Goal: Task Accomplishment & Management: Use online tool/utility

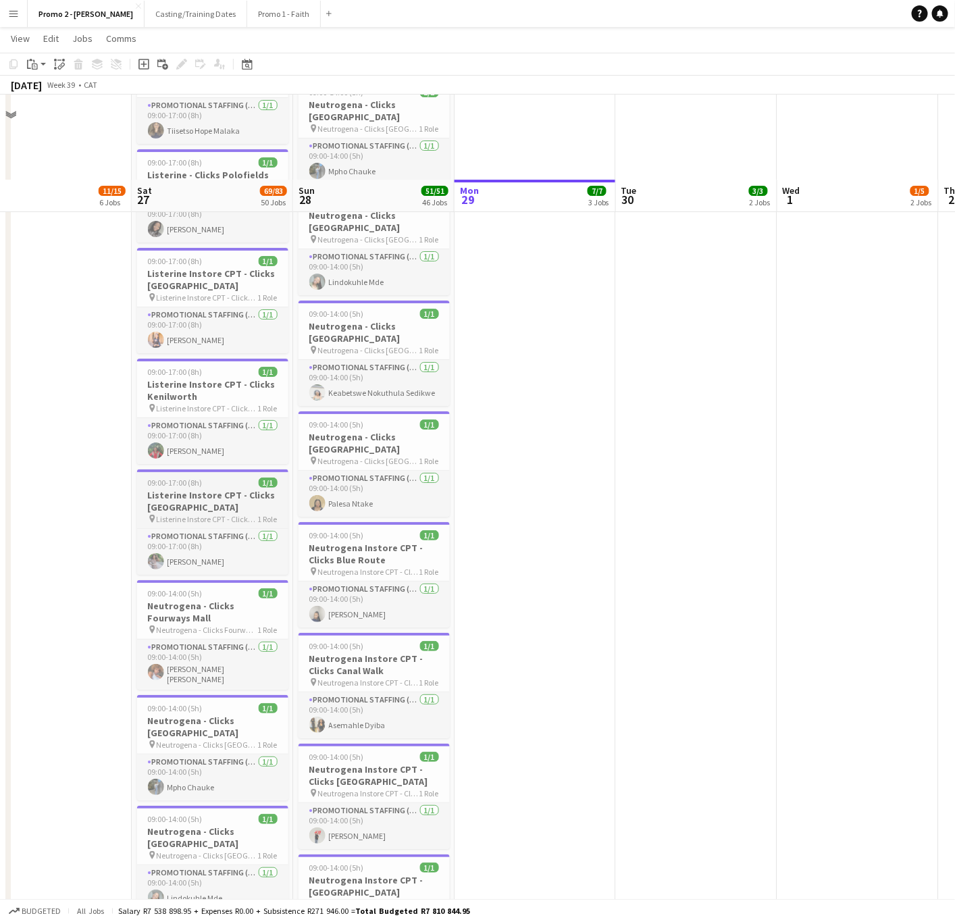
scroll to position [3750, 0]
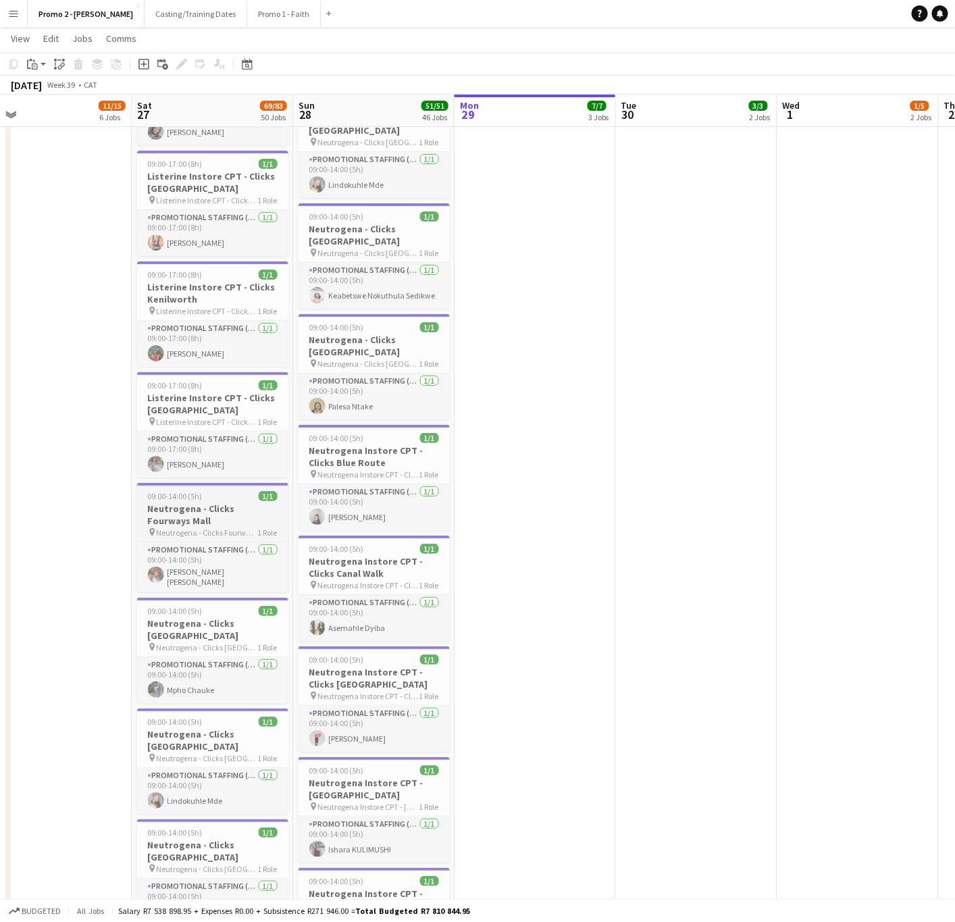
click at [168, 503] on h3 "Neutrogena - Clicks Fourways Mall" at bounding box center [212, 515] width 151 height 24
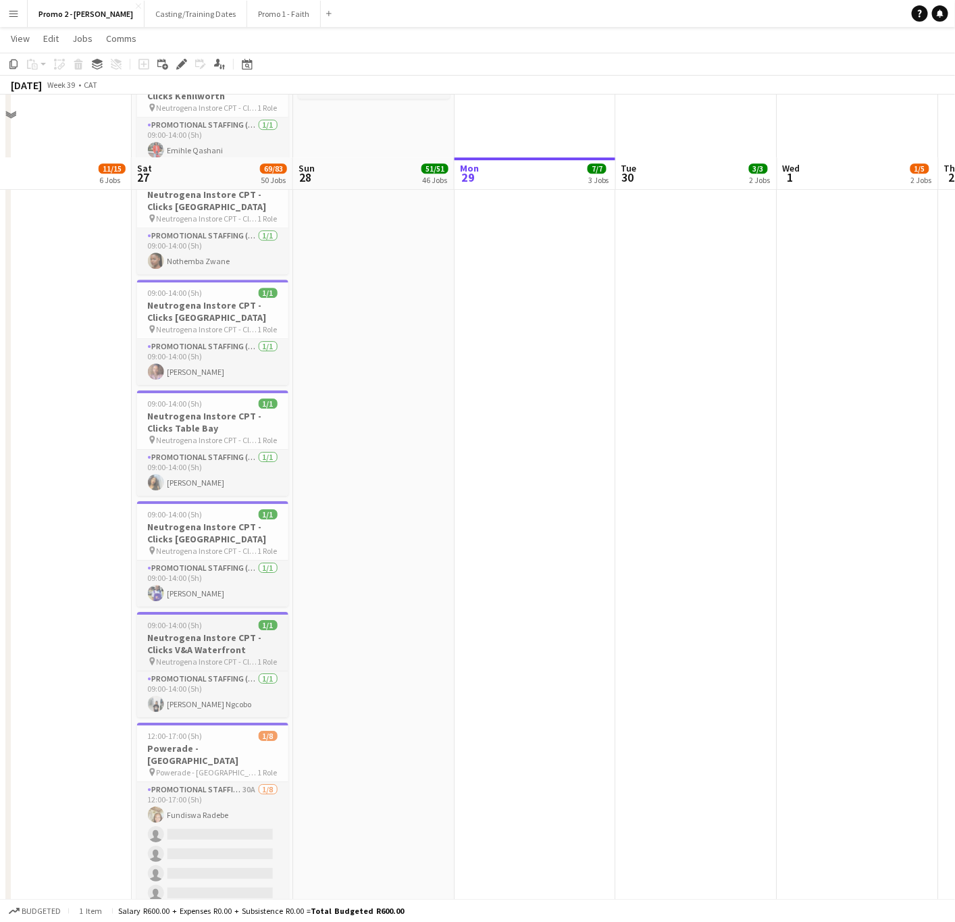
scroll to position [5271, 0]
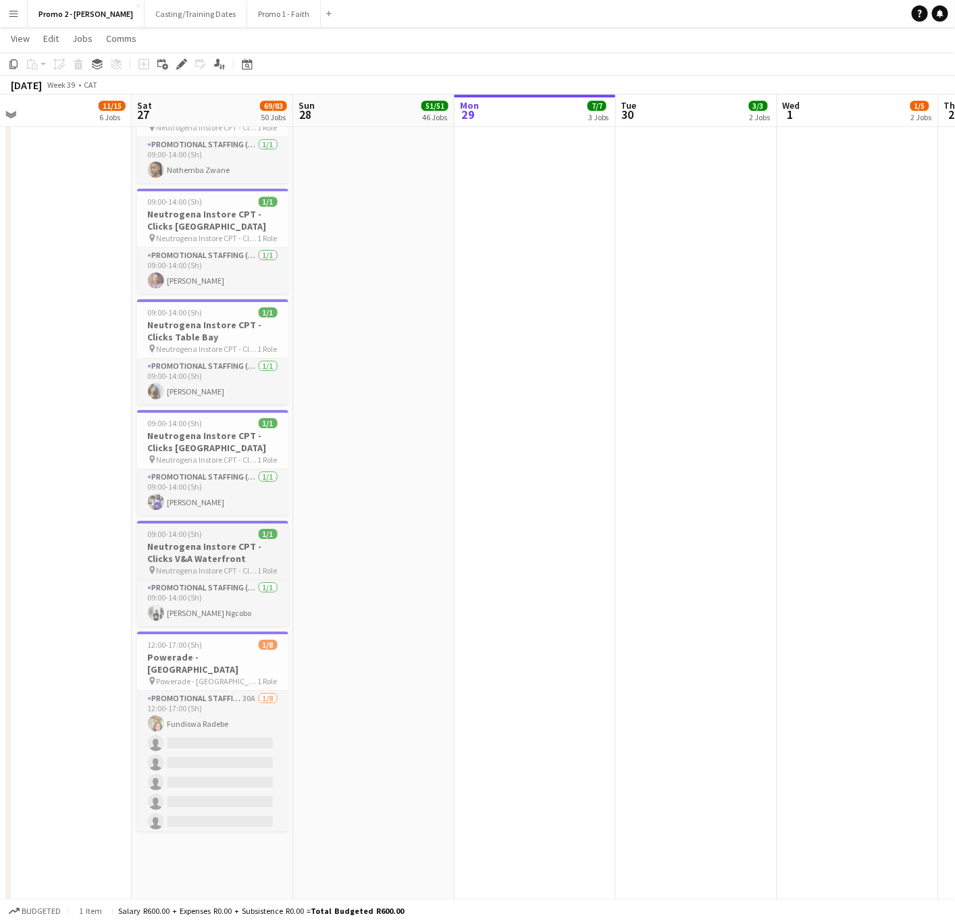
click at [155, 529] on span "09:00-14:00 (5h)" at bounding box center [175, 534] width 55 height 10
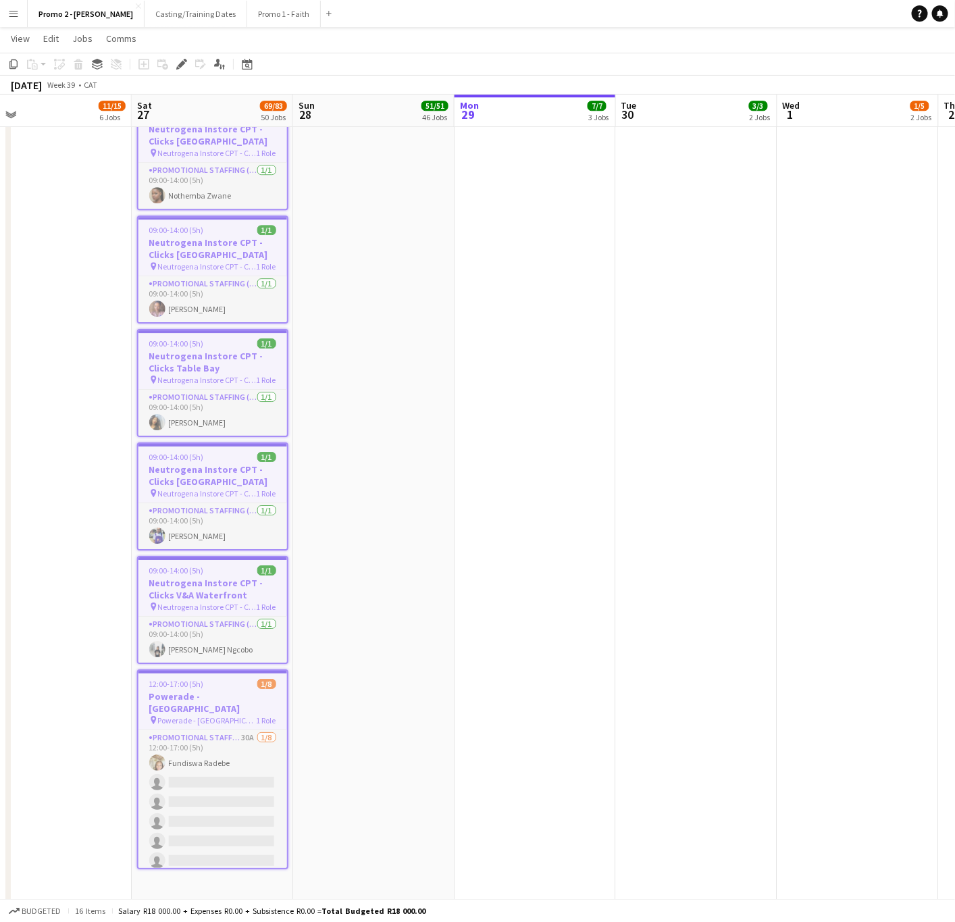
click at [225, 691] on h3 "Powerade - [GEOGRAPHIC_DATA]" at bounding box center [213, 703] width 149 height 24
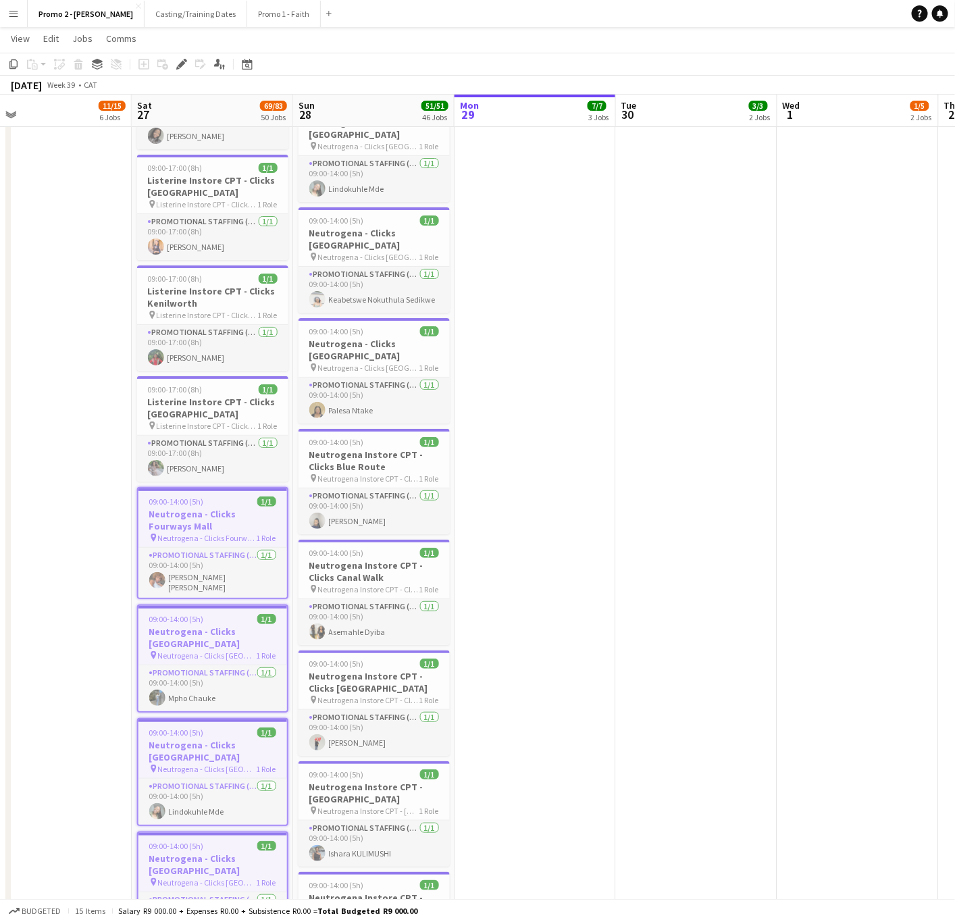
scroll to position [3953, 0]
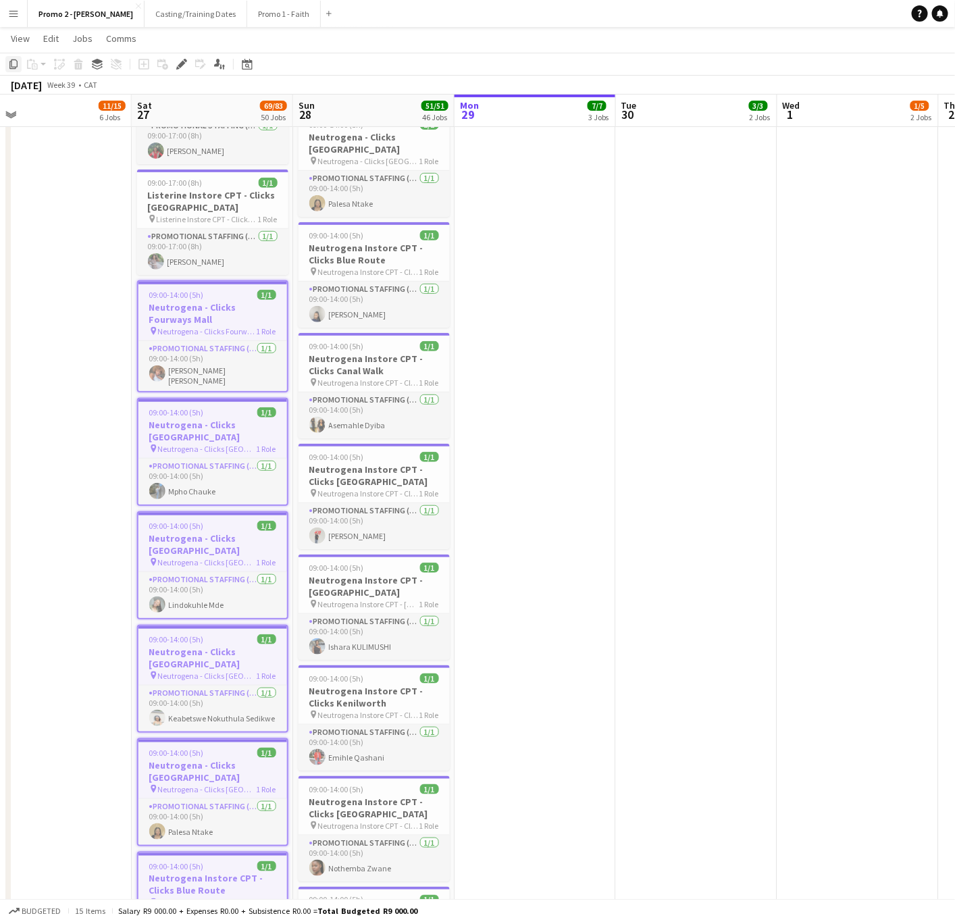
click at [11, 66] on icon at bounding box center [13, 63] width 8 height 9
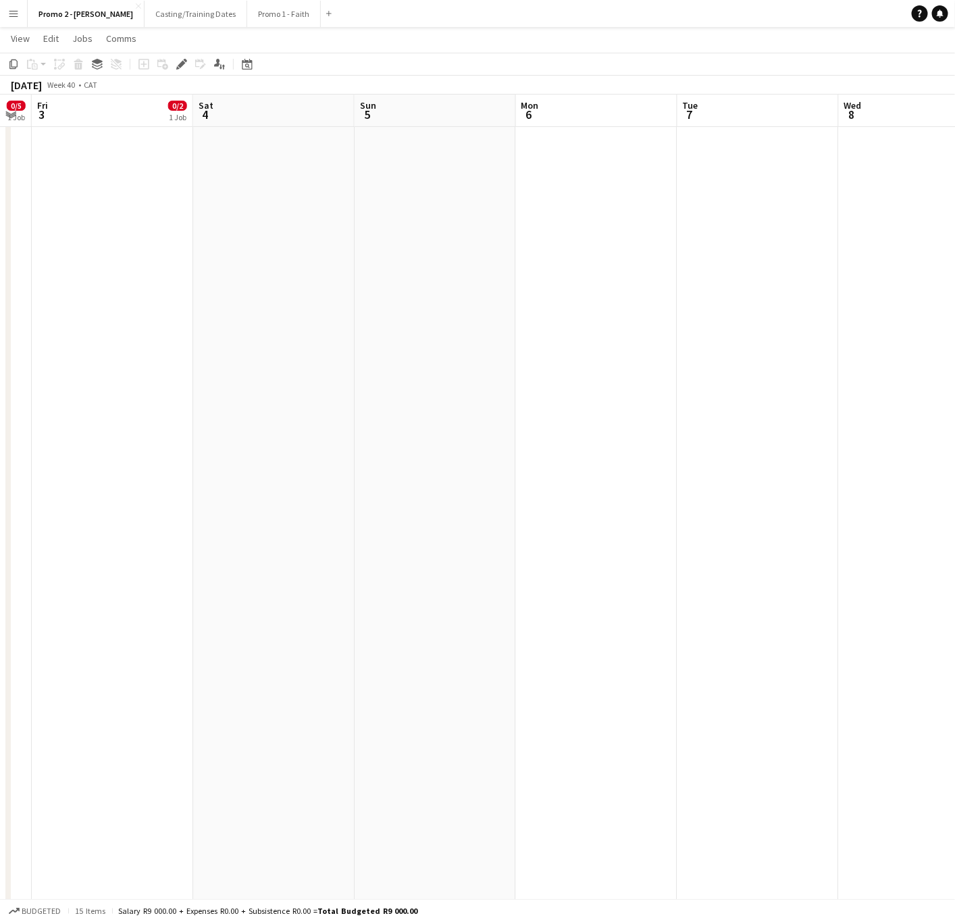
scroll to position [0, 501]
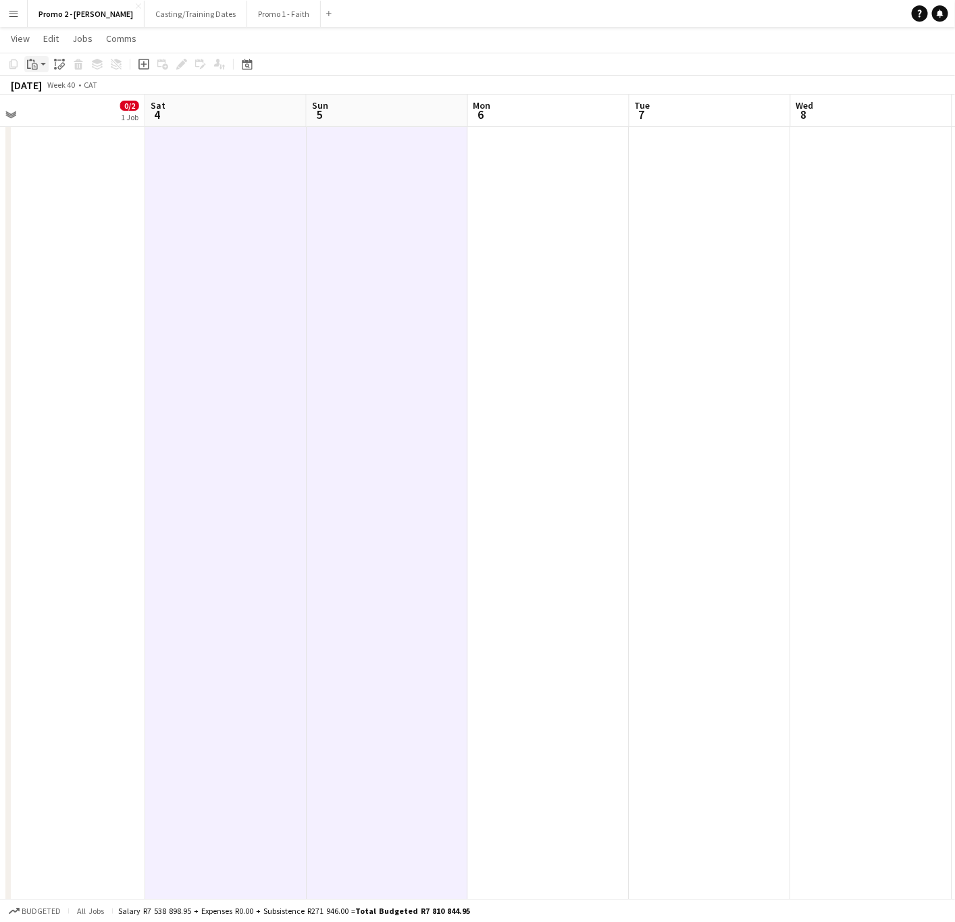
click at [45, 61] on app-action-btn "Paste" at bounding box center [36, 64] width 24 height 16
click at [51, 89] on link "Paste Ctrl+V" at bounding box center [99, 90] width 127 height 12
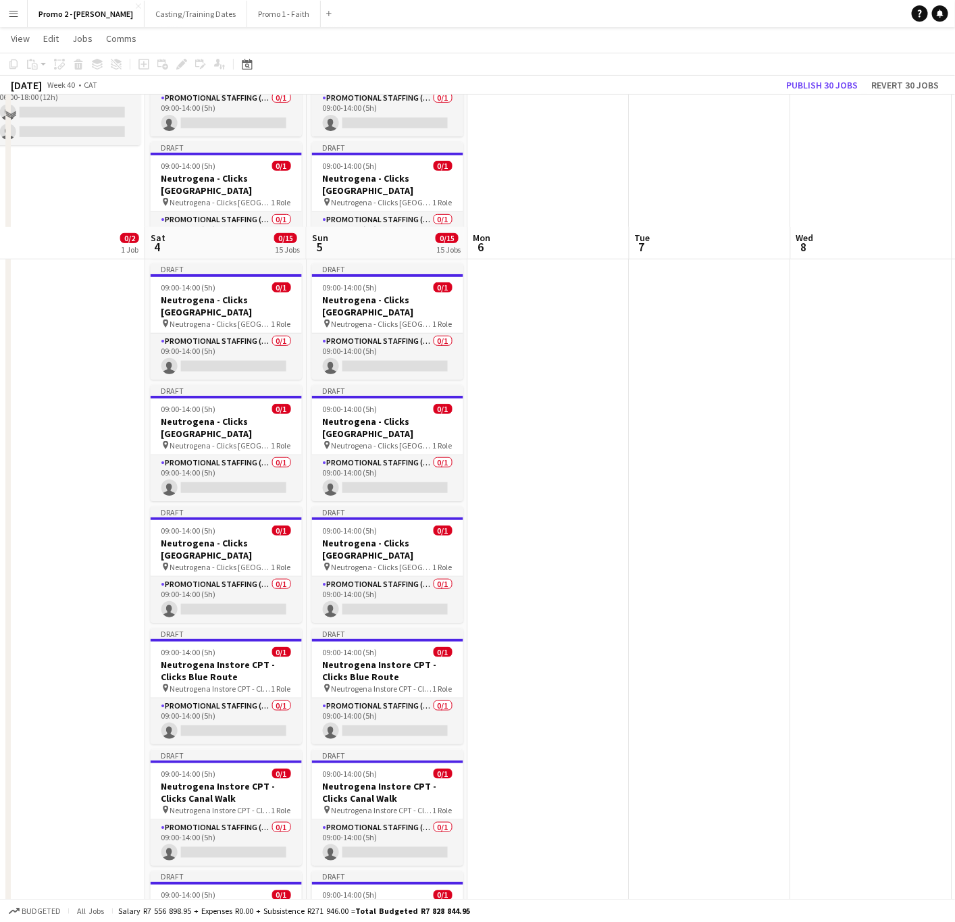
scroll to position [0, 0]
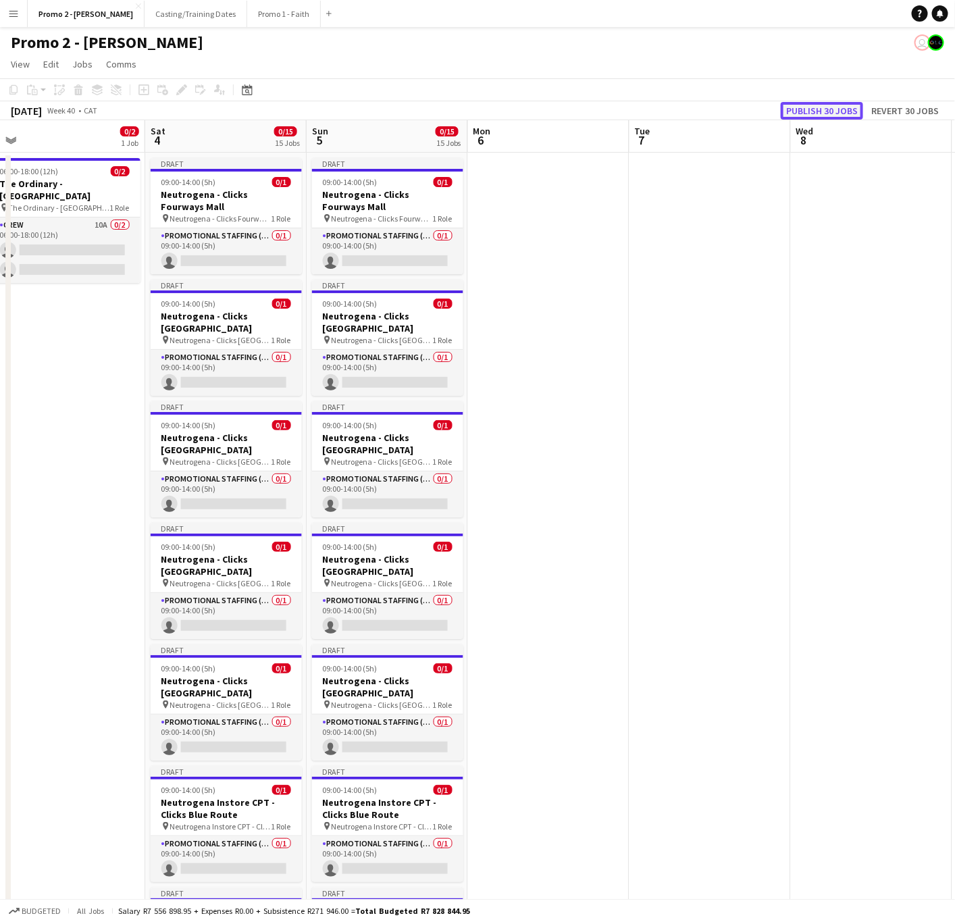
click at [845, 105] on button "Publish 30 jobs" at bounding box center [822, 111] width 82 height 18
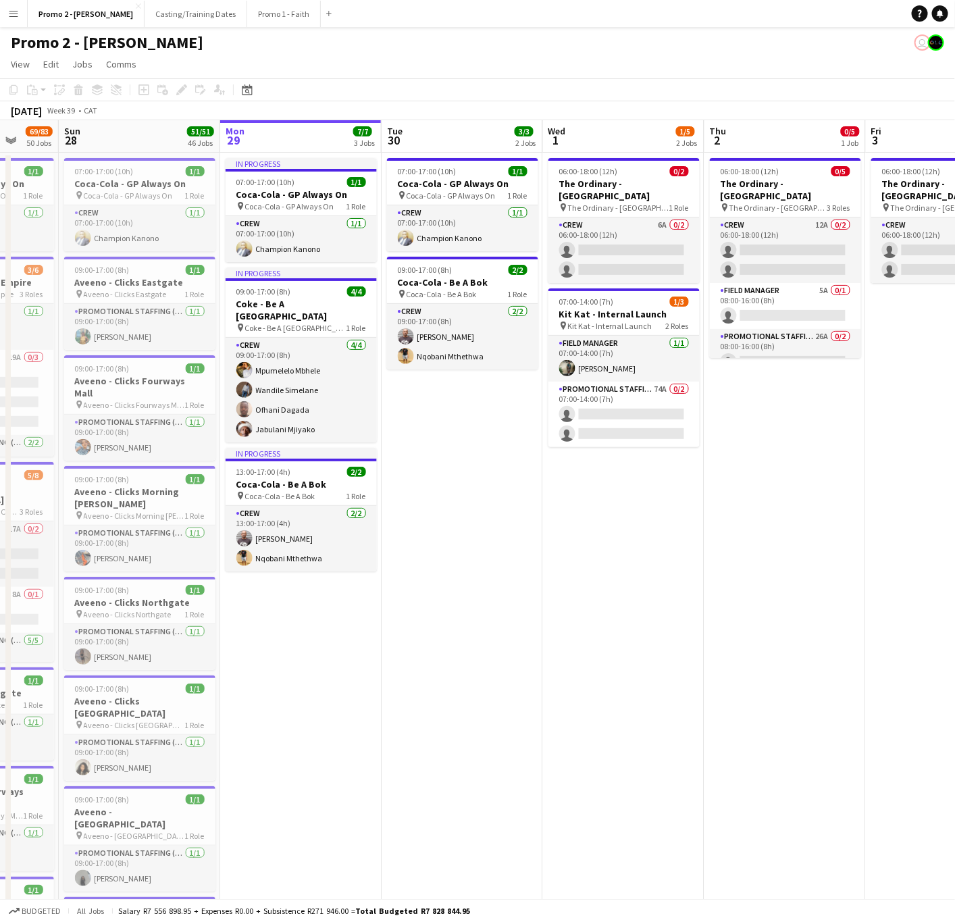
scroll to position [0, 394]
